Goal: Navigation & Orientation: Find specific page/section

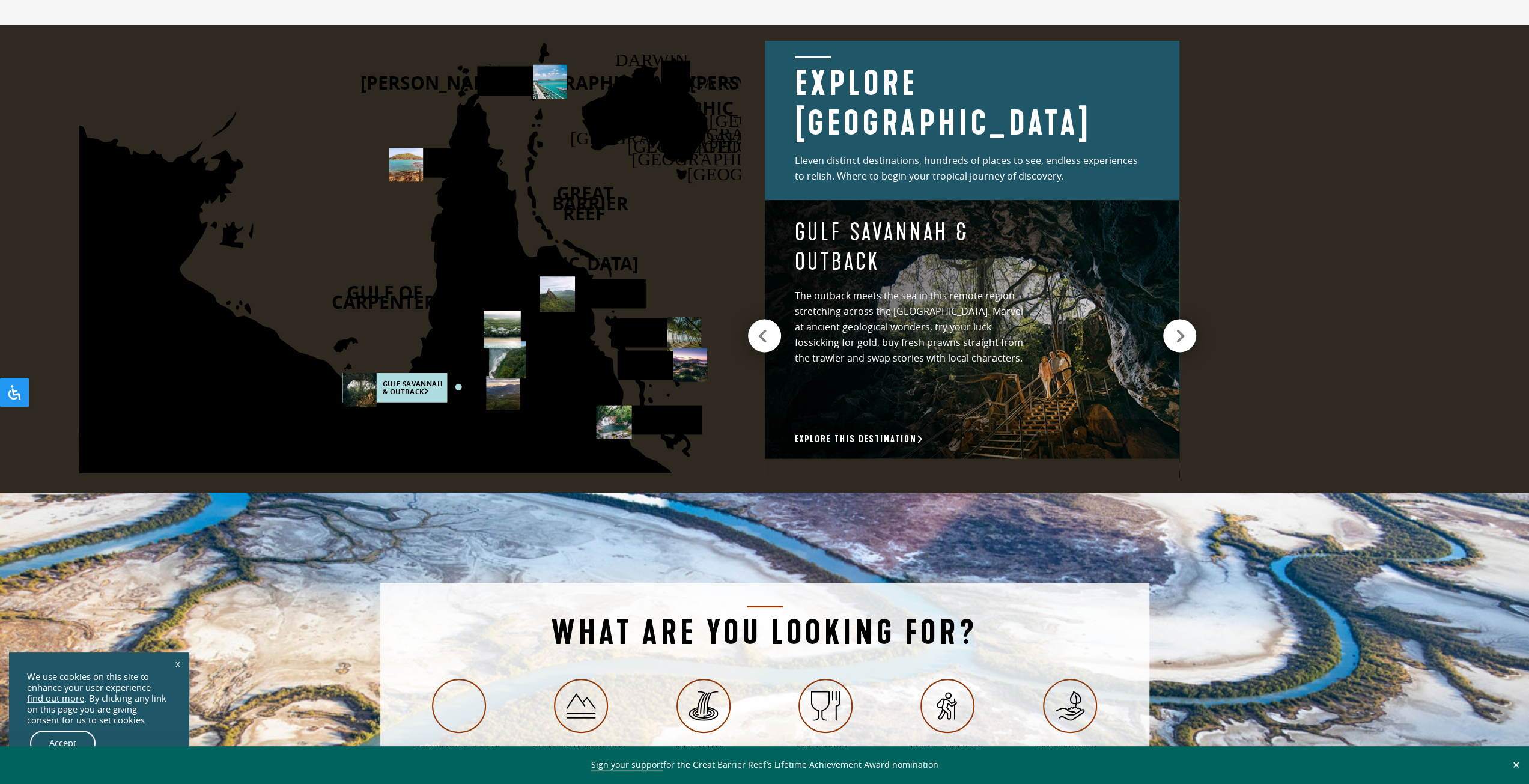
scroll to position [1917, 0]
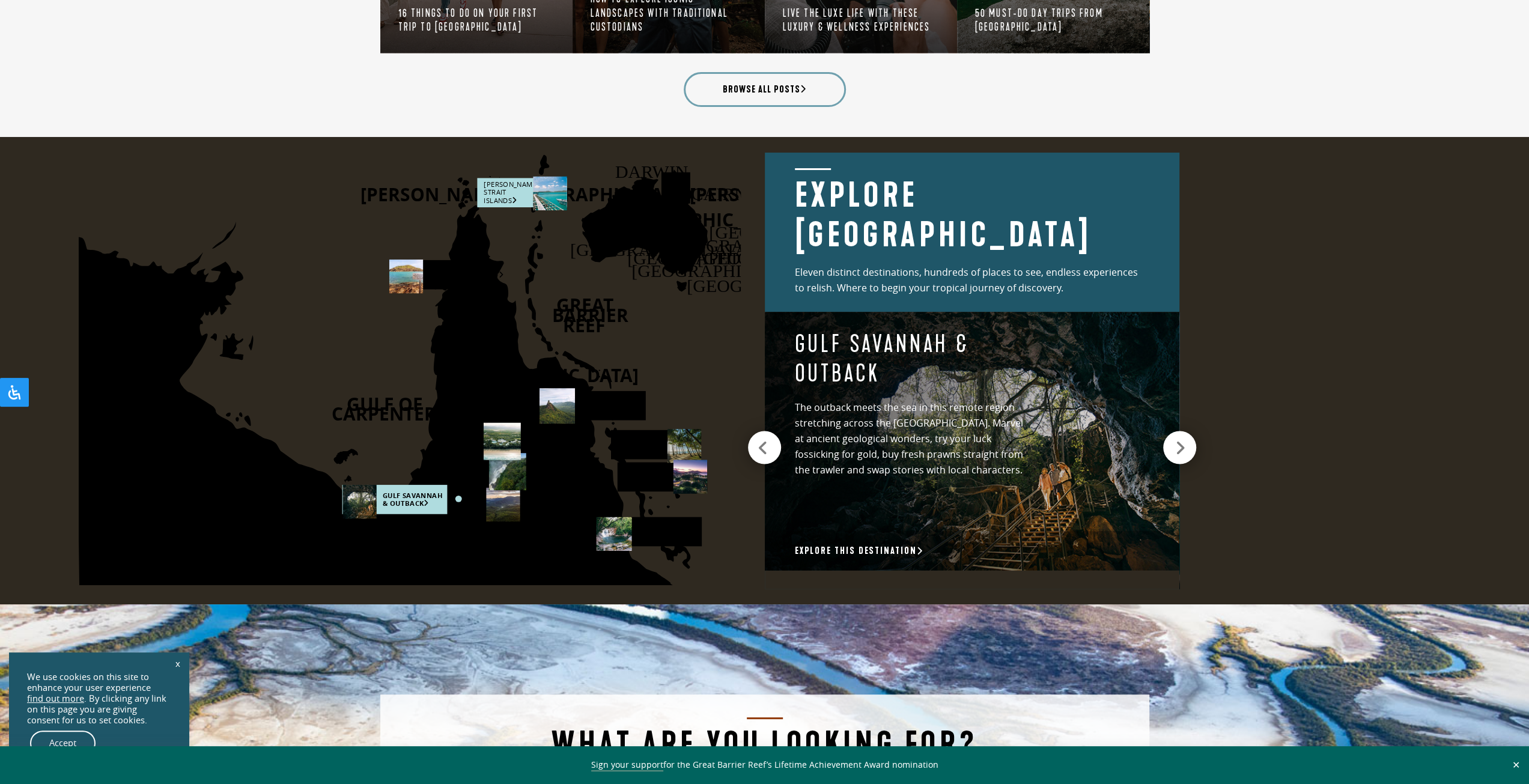
click at [501, 186] on rect at bounding box center [521, 193] width 89 height 30
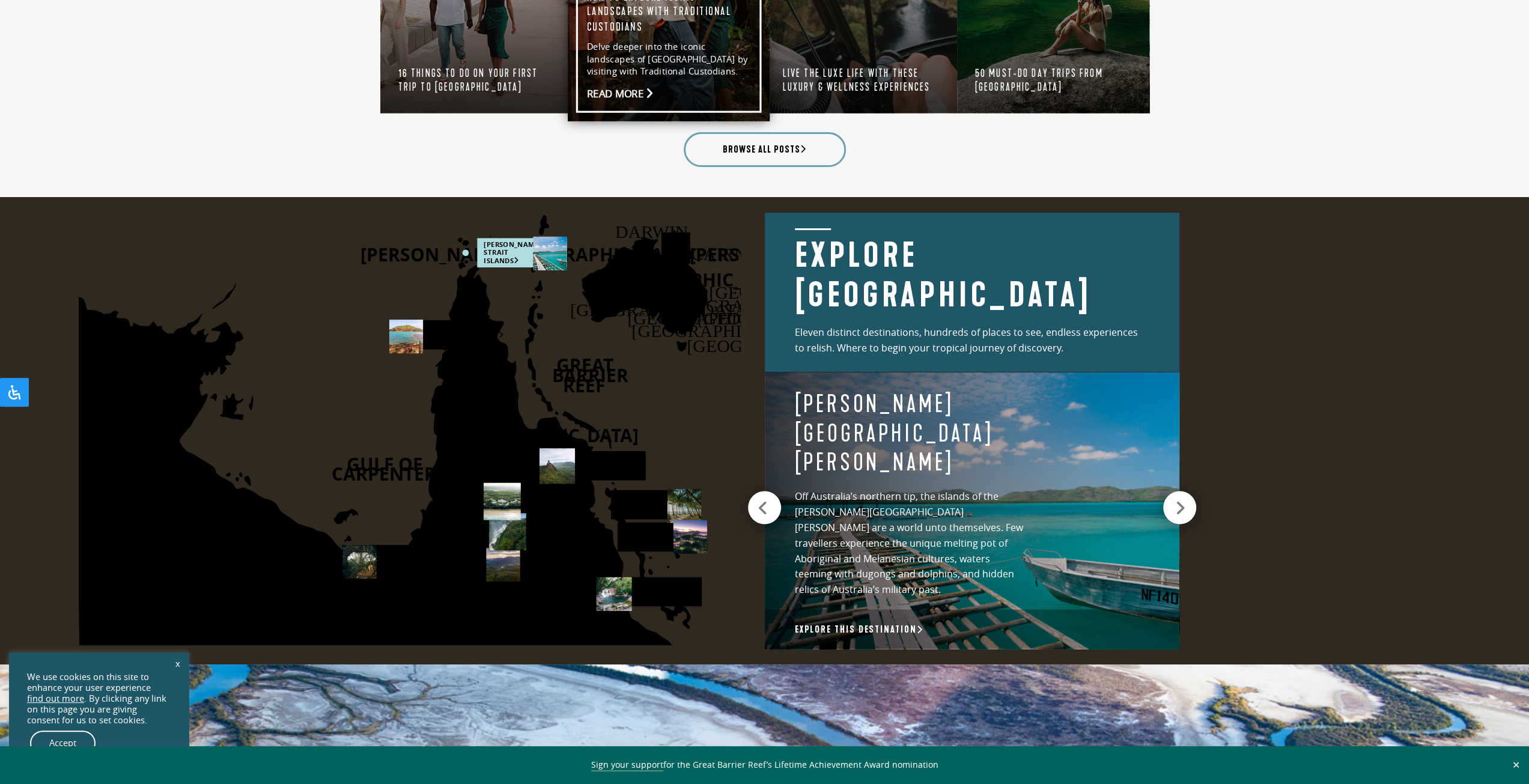
scroll to position [1856, 0]
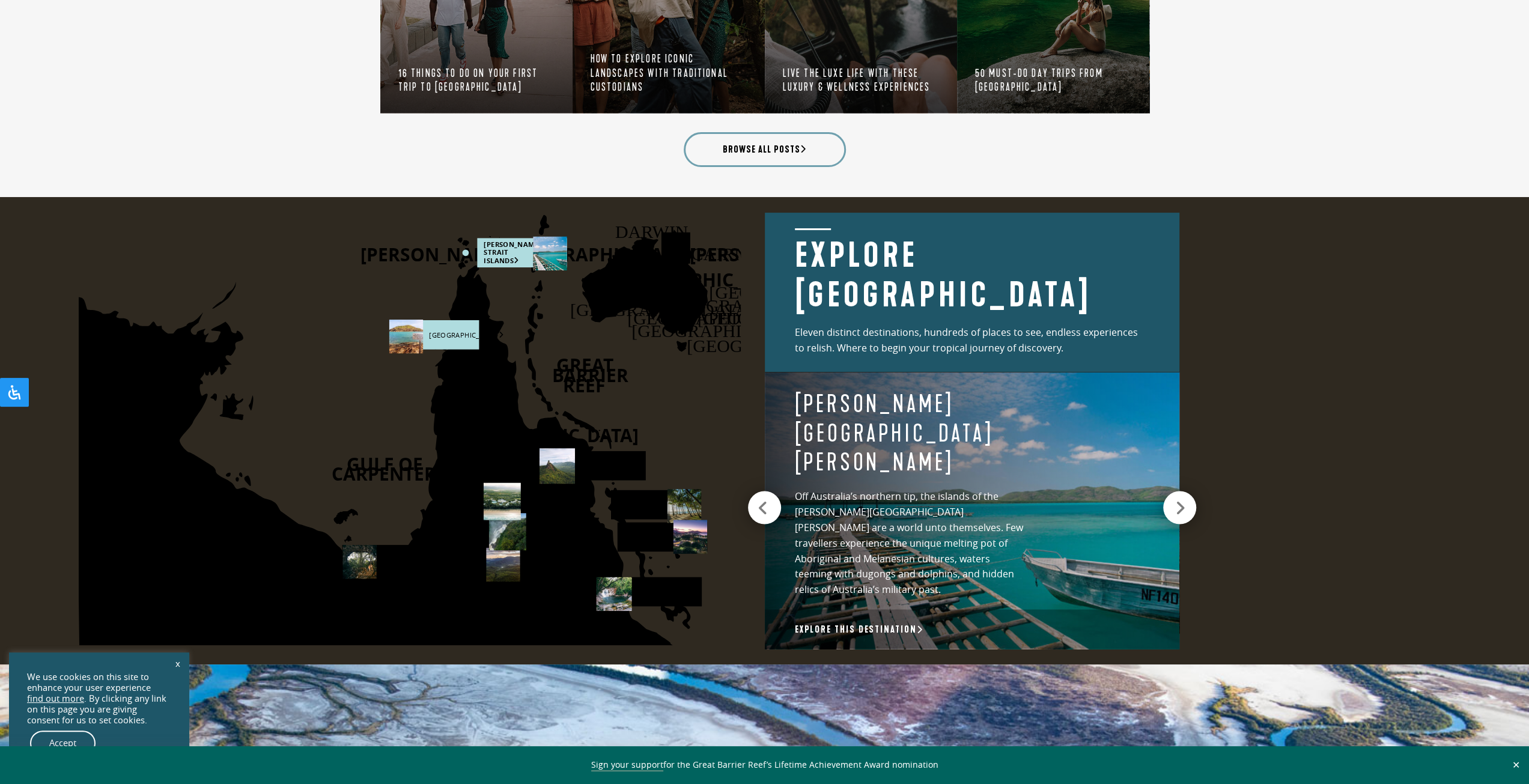
click at [429, 331] on rect at bounding box center [433, 335] width 89 height 30
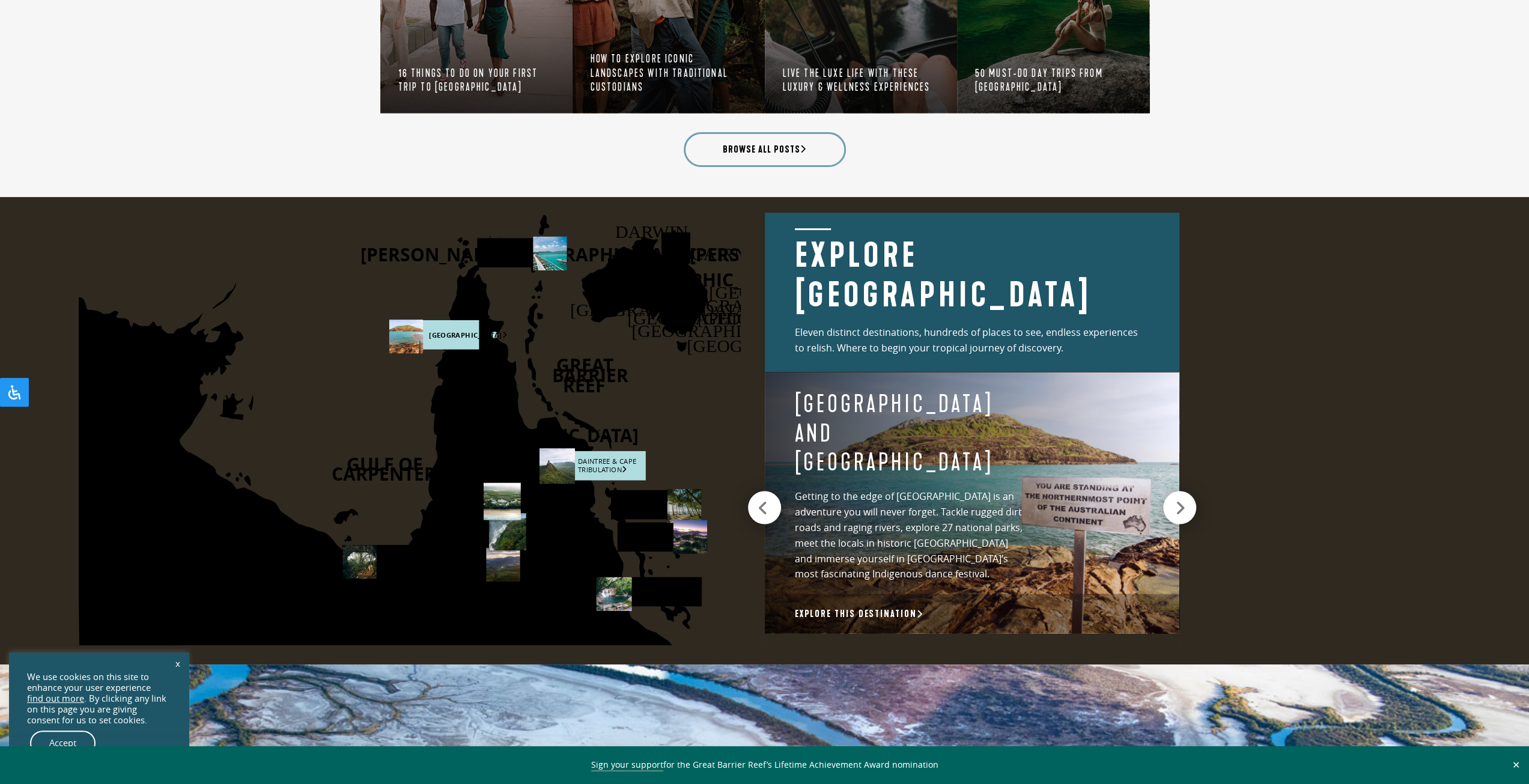
click at [609, 463] on rect at bounding box center [593, 466] width 106 height 30
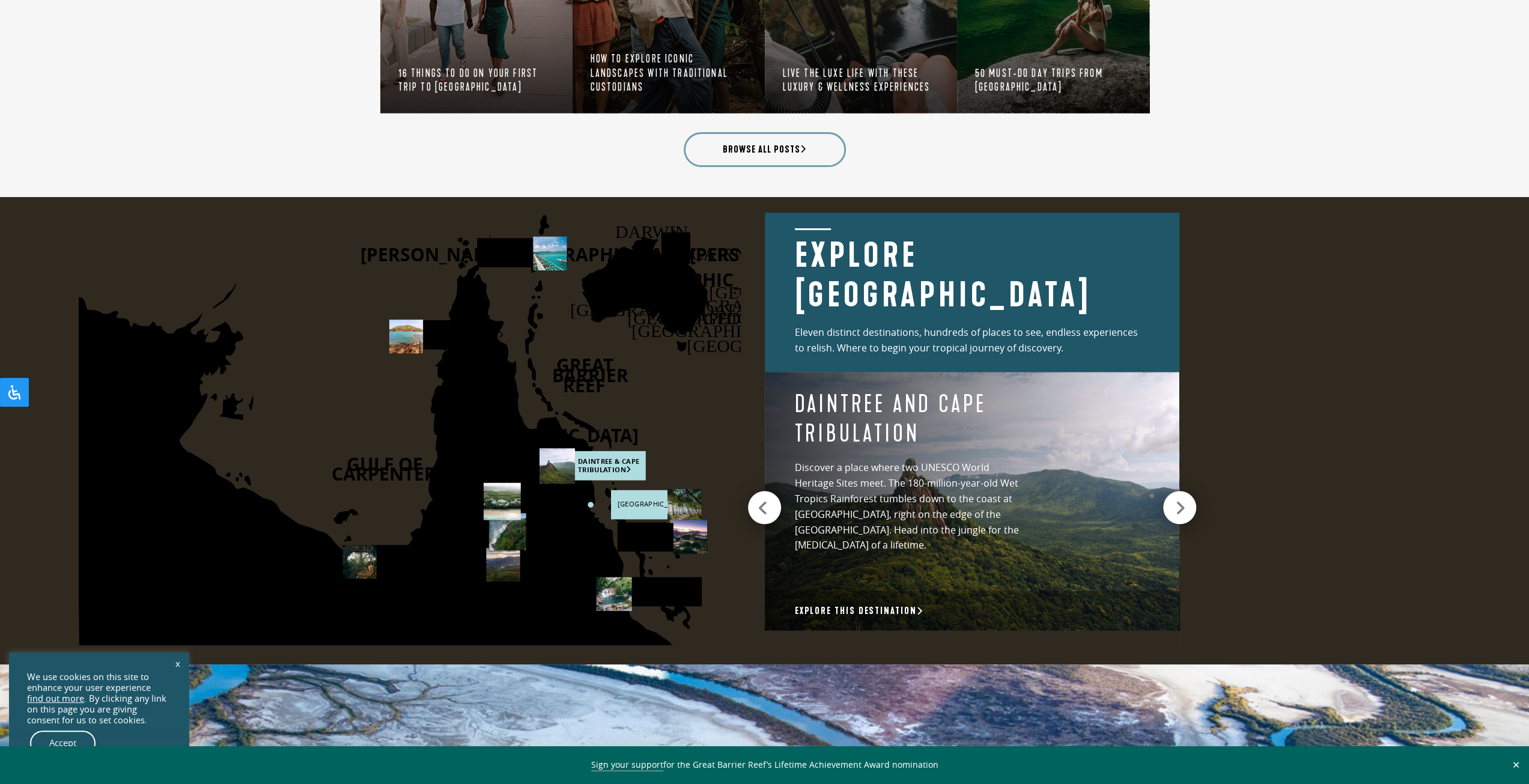
click at [664, 509] on rect at bounding box center [655, 504] width 89 height 30
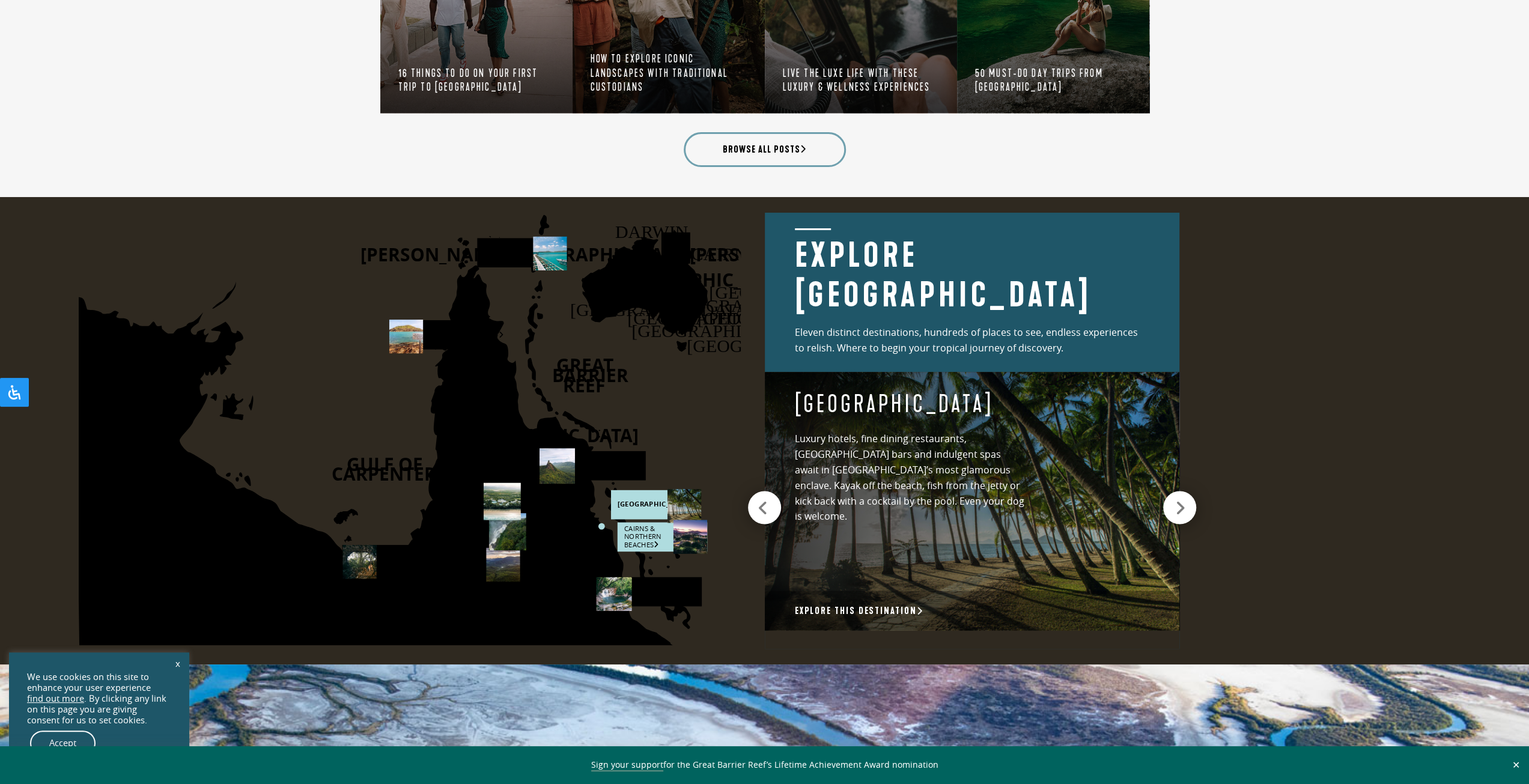
click at [654, 527] on rect at bounding box center [661, 537] width 89 height 30
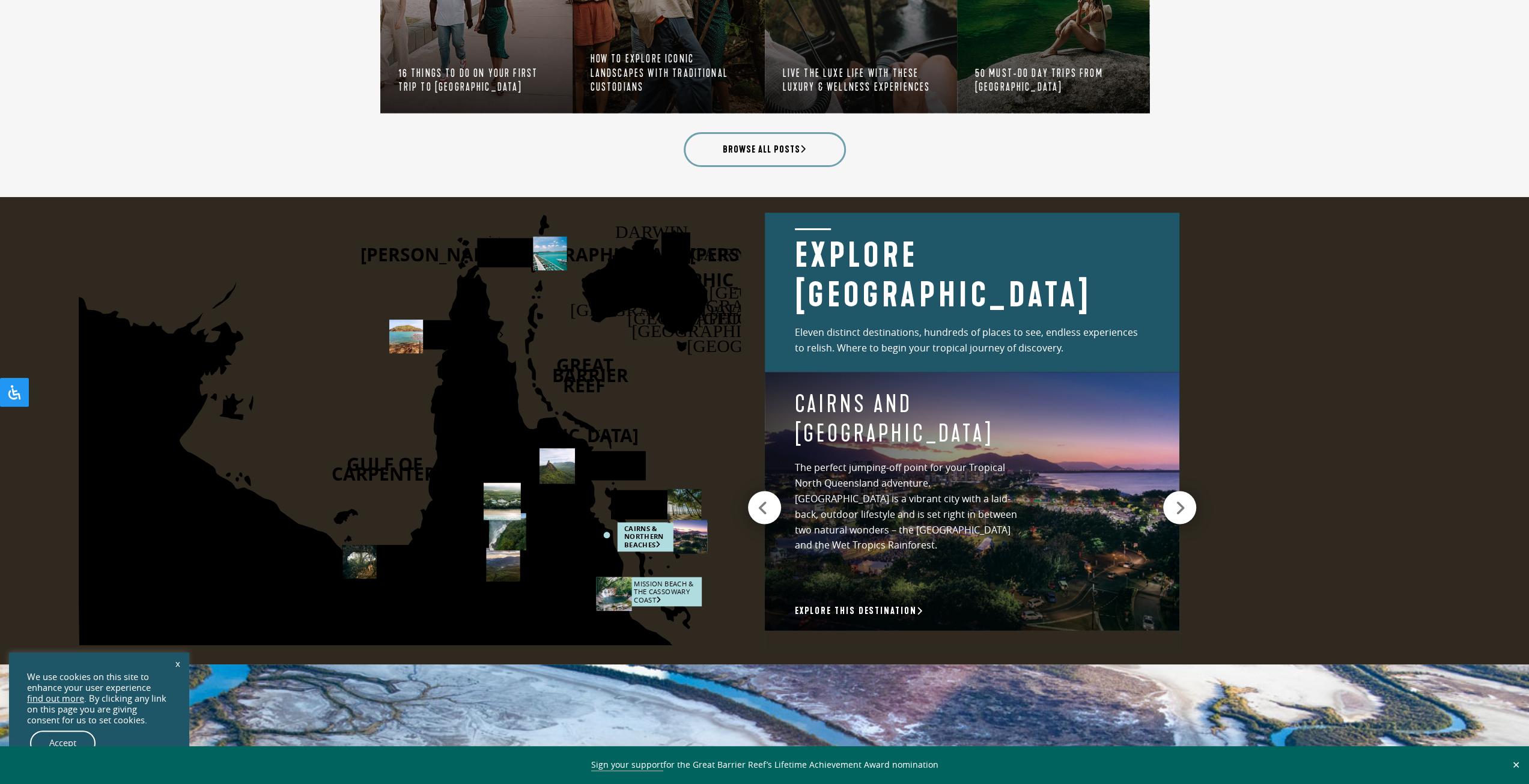
click at [642, 578] on rect at bounding box center [649, 592] width 106 height 30
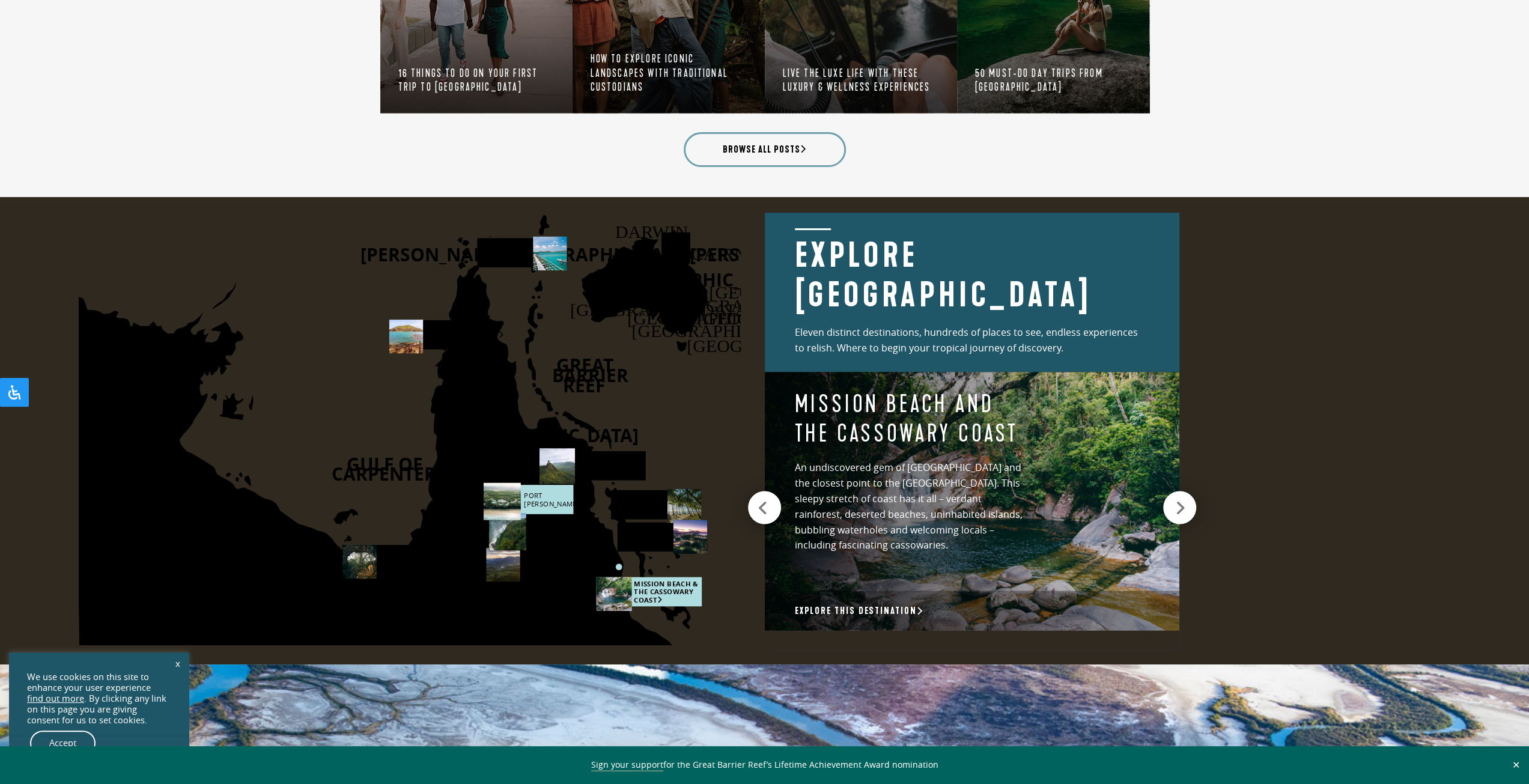
click at [536, 492] on rect at bounding box center [527, 500] width 89 height 30
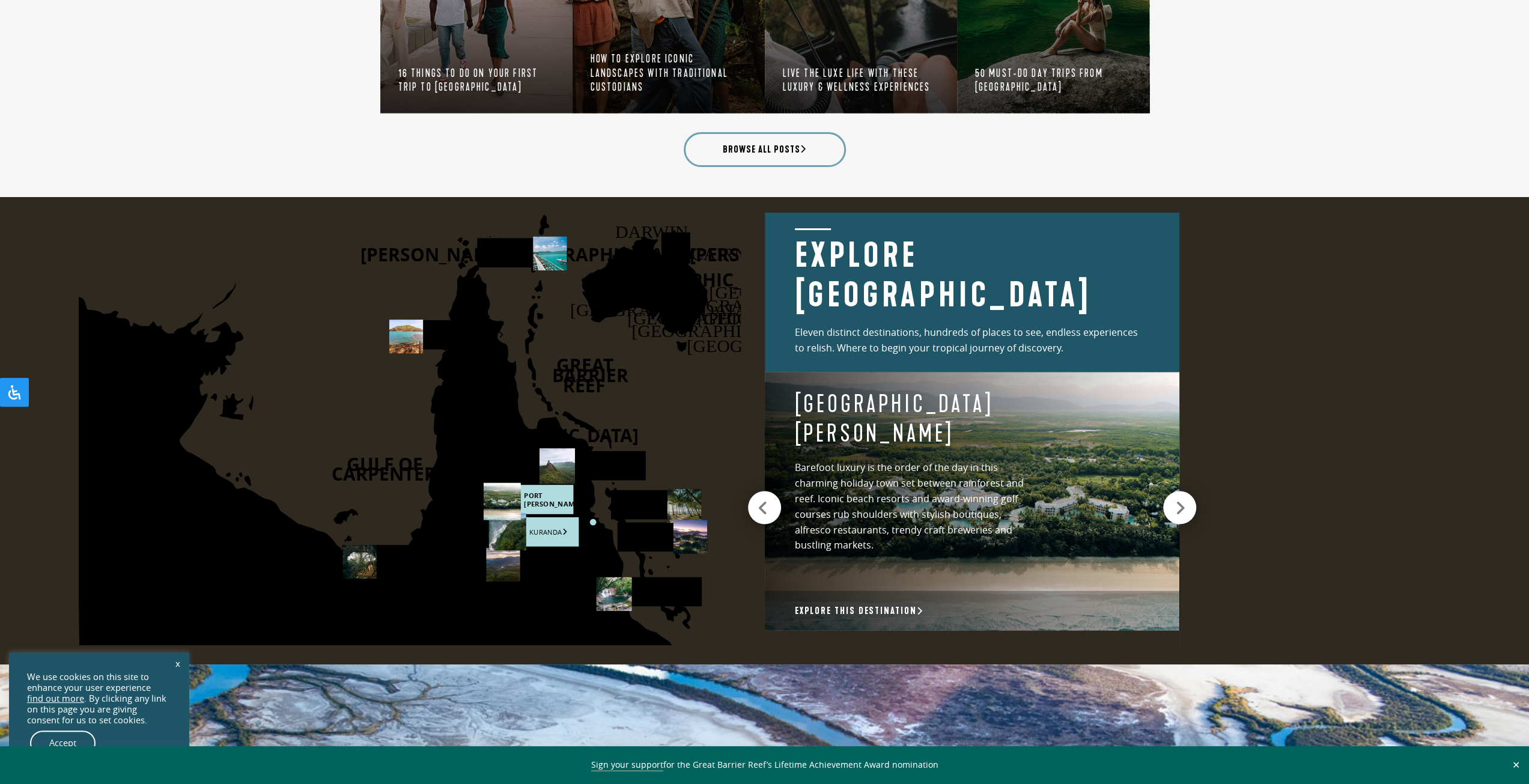
click at [547, 527] on rect at bounding box center [533, 532] width 89 height 30
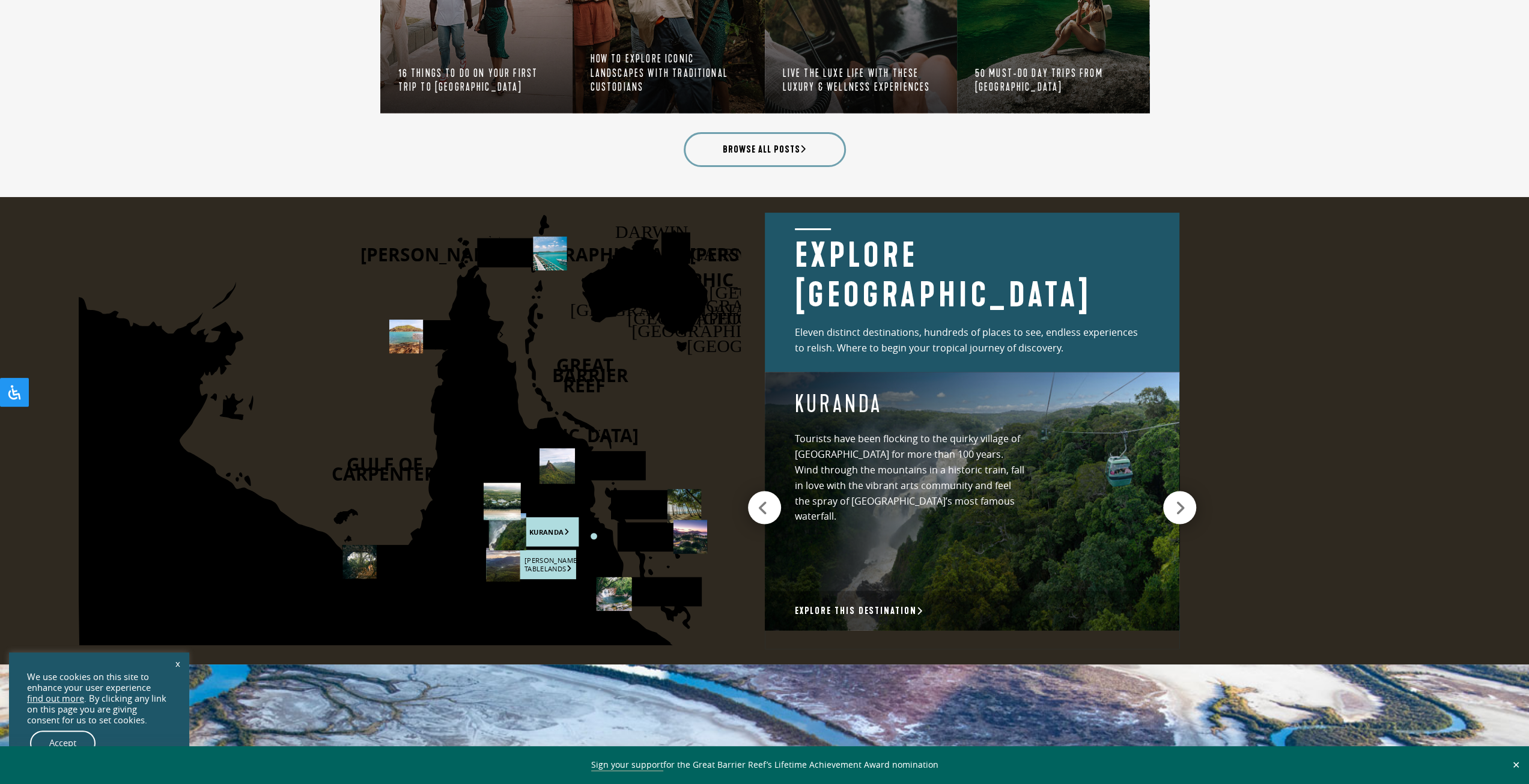
click at [557, 564] on rect at bounding box center [530, 565] width 89 height 30
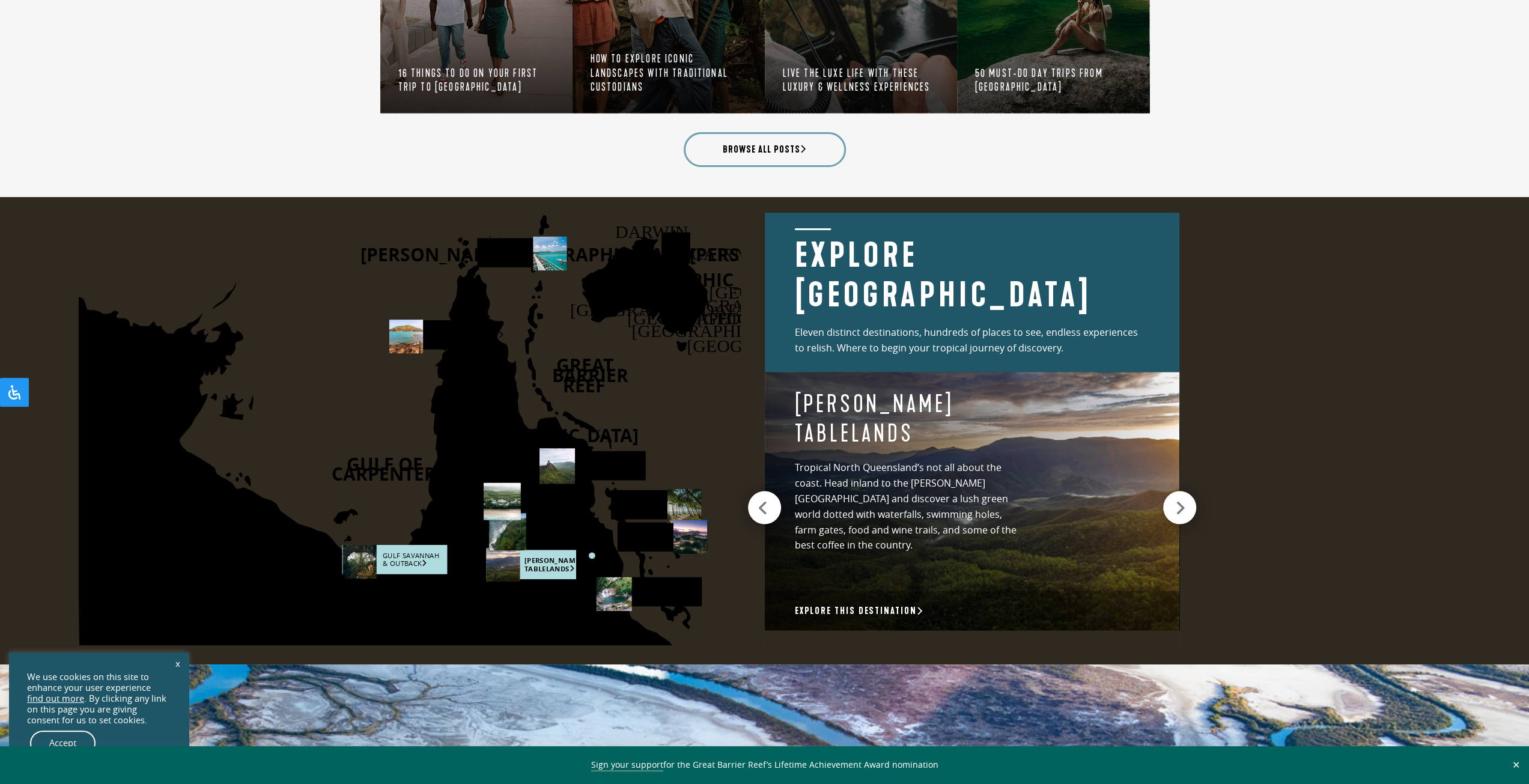
click at [417, 558] on rect at bounding box center [395, 559] width 105 height 30
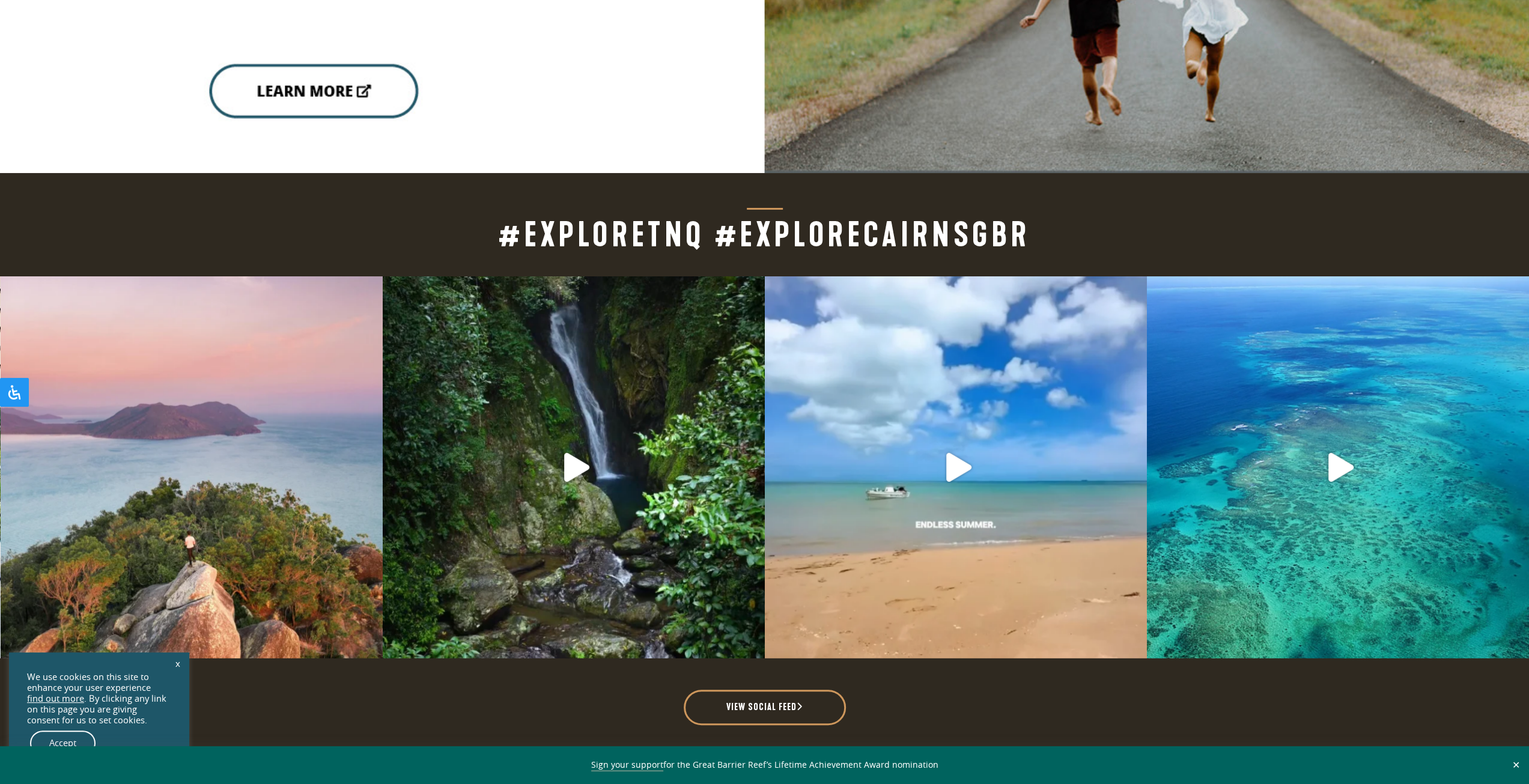
scroll to position [3238, 0]
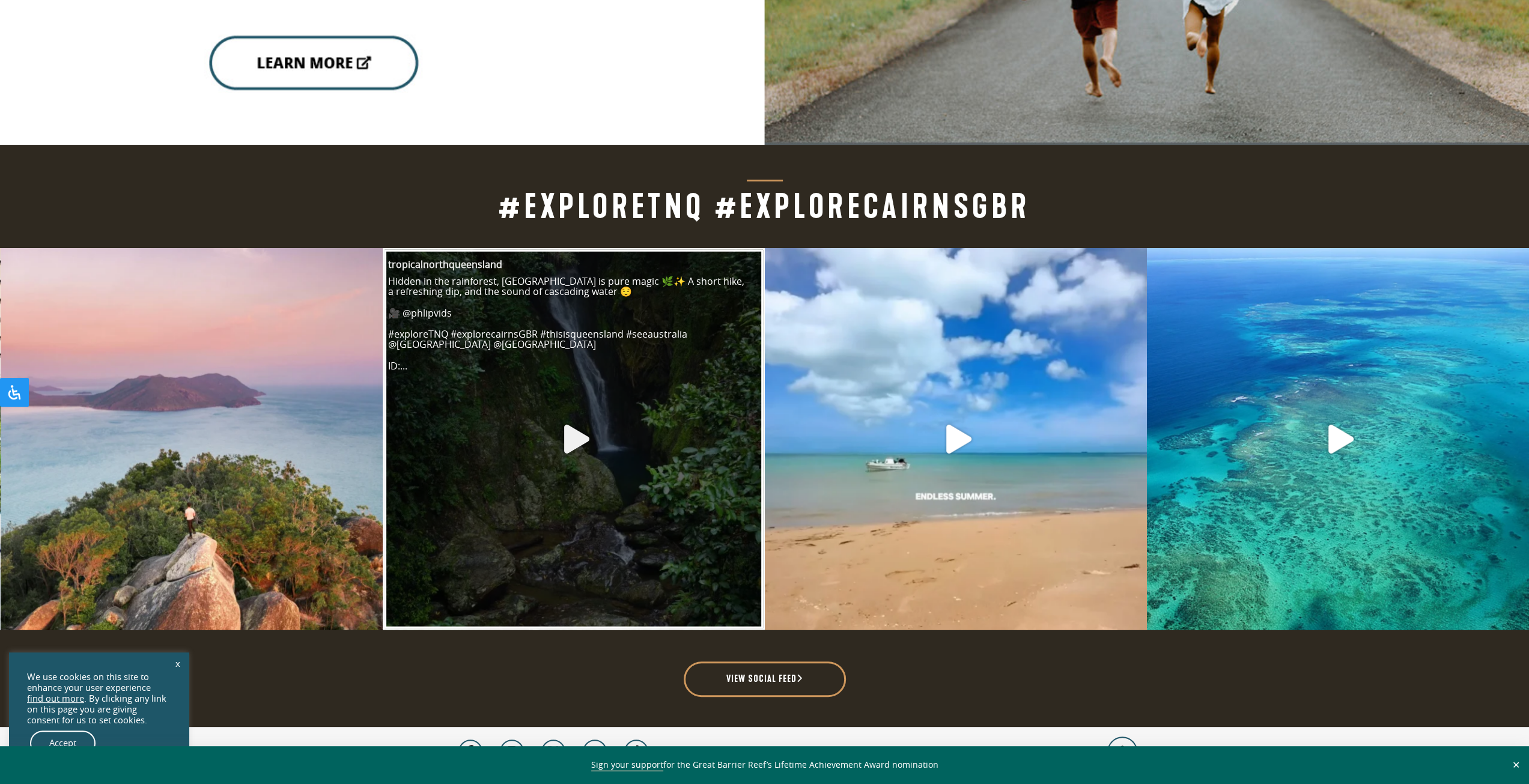
click at [648, 424] on link "Open post by tropicalnorthqueensland with ID 18147844012402358" at bounding box center [574, 439] width 378 height 378
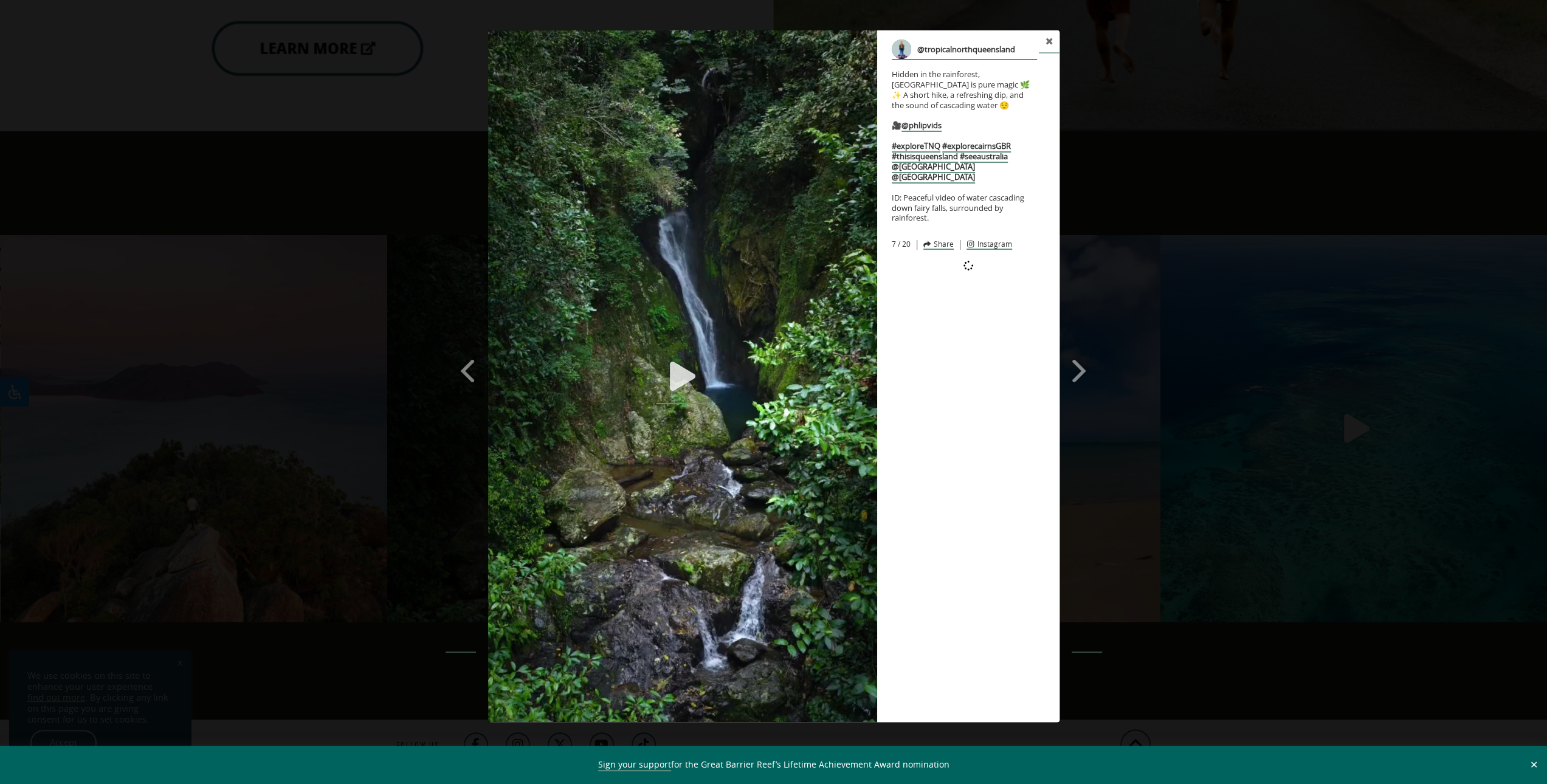
click at [650, 396] on img at bounding box center [683, 375] width 389 height 691
click at [689, 379] on icon "Play" at bounding box center [682, 376] width 25 height 29
click at [1165, 394] on div "Previous Slide Next Slide @tropicalnorthqueensland Hidden in the rainforest, [G…" at bounding box center [773, 377] width 1547 height 695
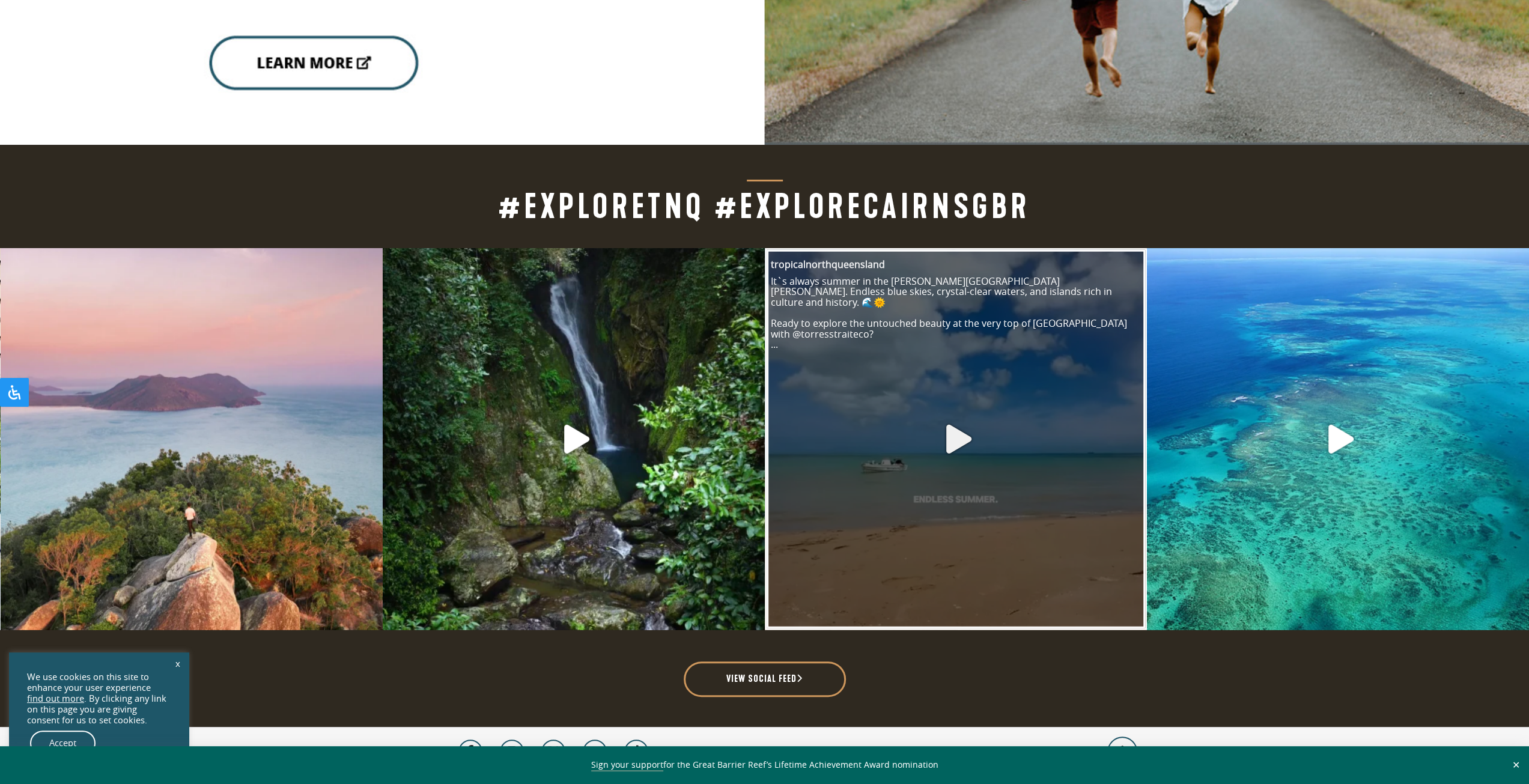
click at [973, 387] on link "Open post by tropicalnorthqueensland with ID 18095459875629351" at bounding box center [955, 439] width 378 height 378
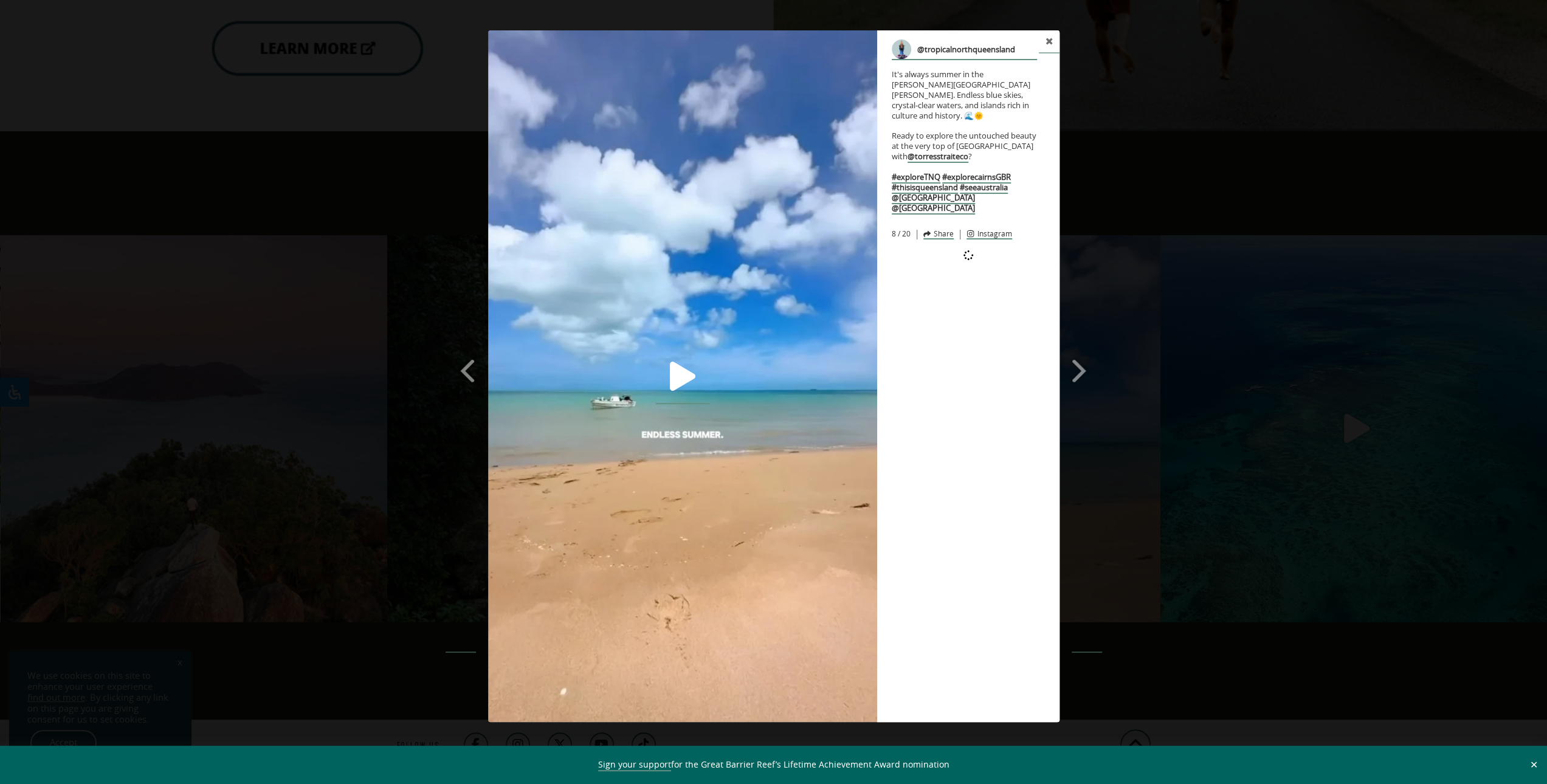
click at [698, 366] on link at bounding box center [683, 376] width 54 height 54
click at [1258, 493] on div "Previous Slide Next Slide @tropicalnorthqueensland It's always summer in the [P…" at bounding box center [773, 377] width 1547 height 695
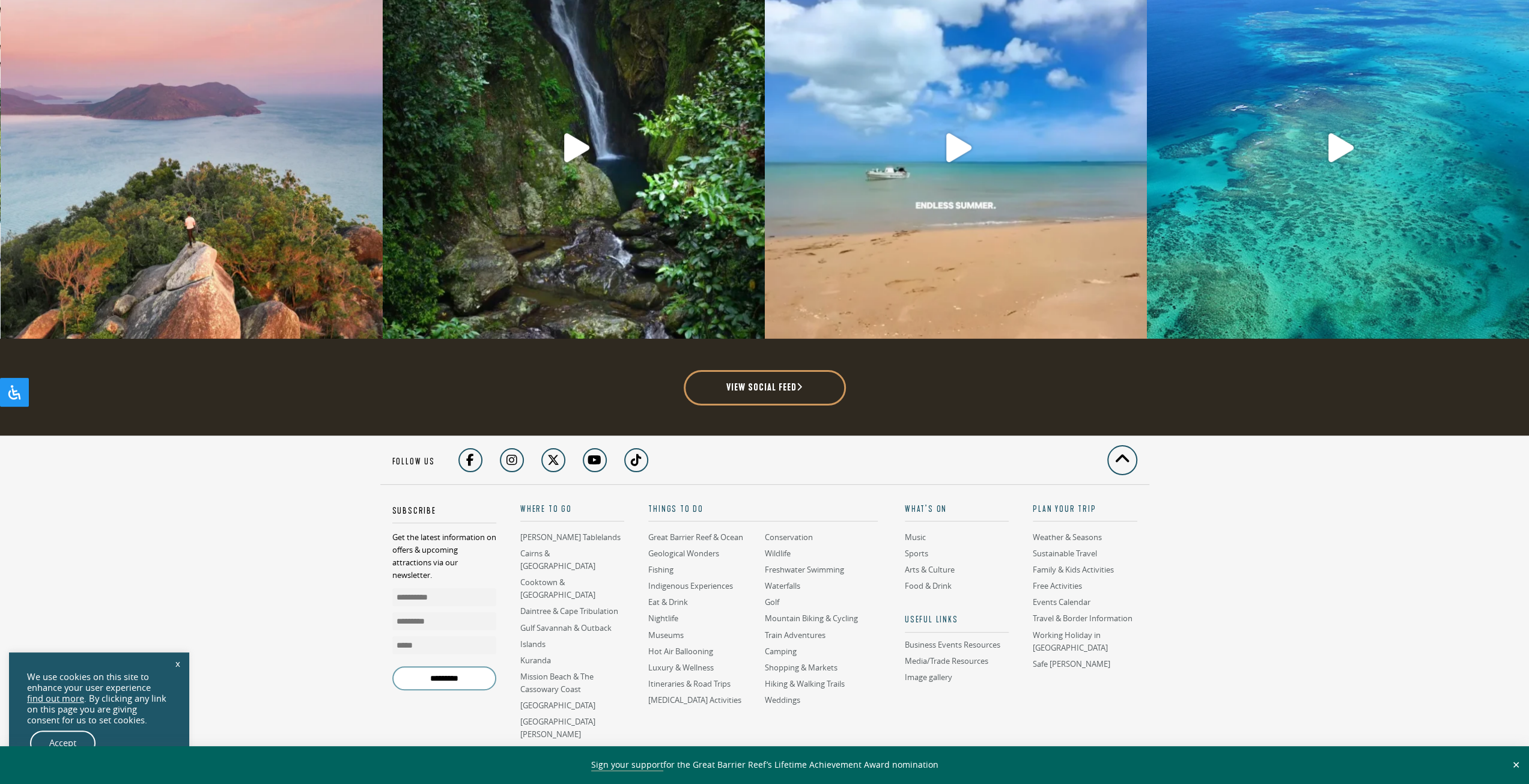
scroll to position [3599, 0]
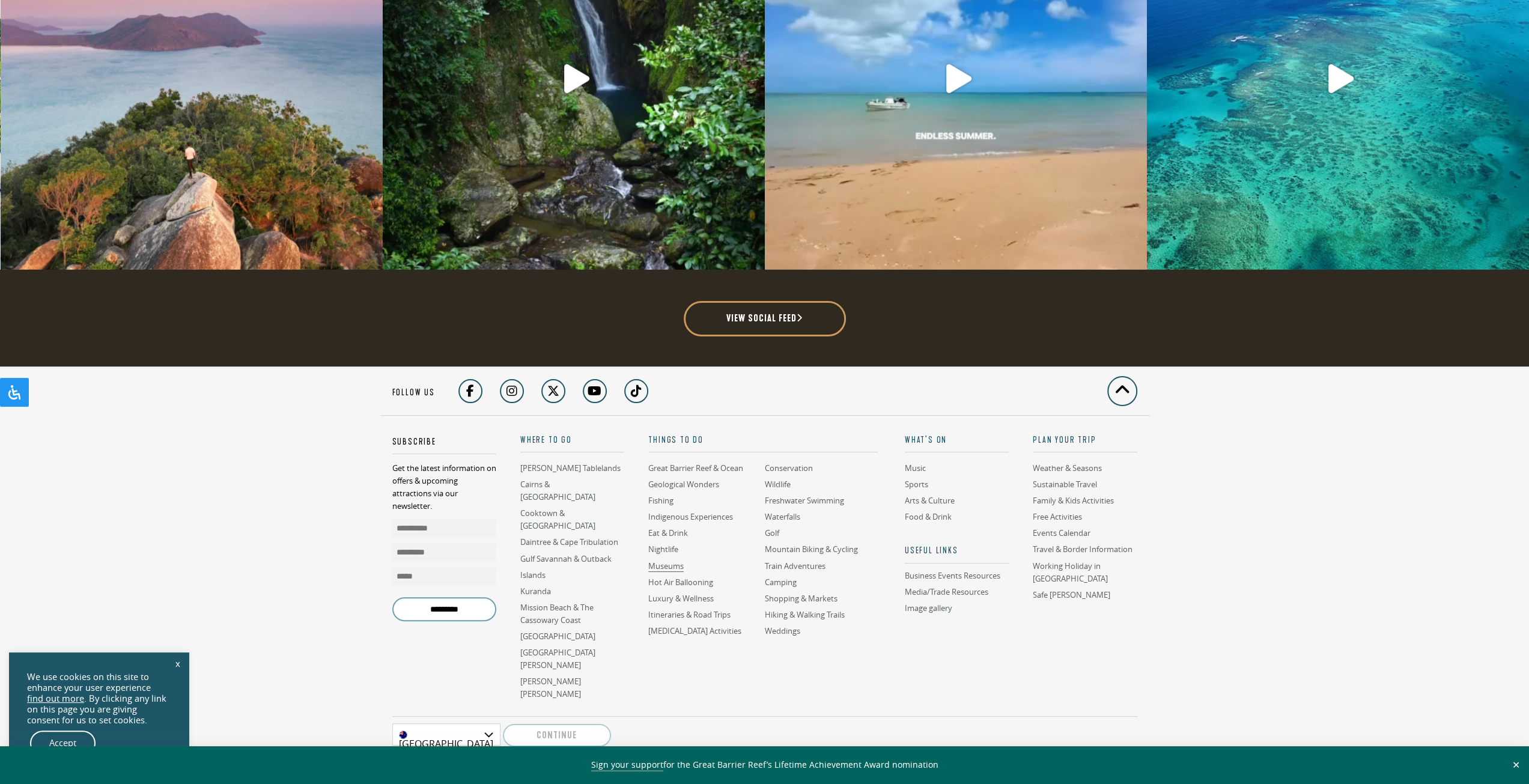
click at [660, 561] on link "Museums" at bounding box center [666, 566] width 35 height 11
